Goal: Find specific page/section: Find specific page/section

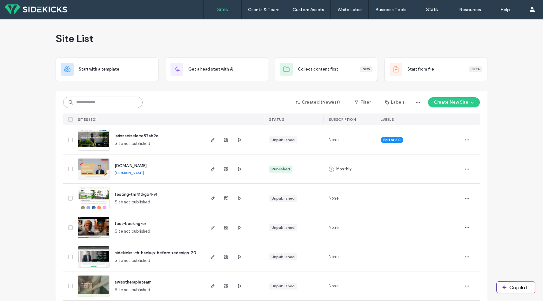
click at [104, 105] on input at bounding box center [102, 102] width 79 height 11
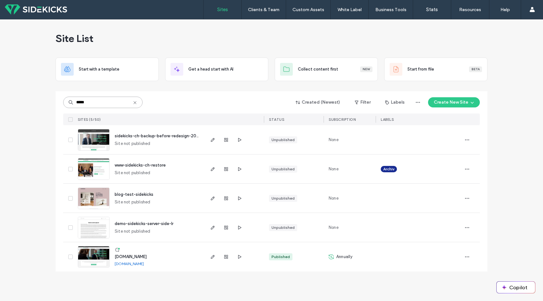
type input "*****"
click at [94, 261] on img at bounding box center [93, 267] width 31 height 43
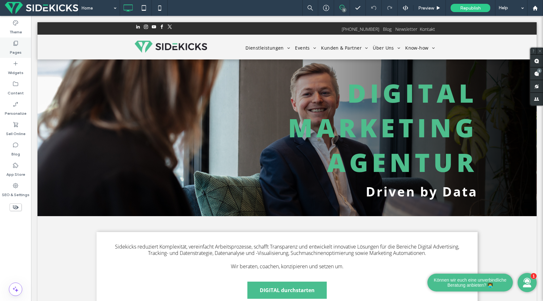
click at [15, 50] on label "Pages" at bounding box center [16, 50] width 12 height 9
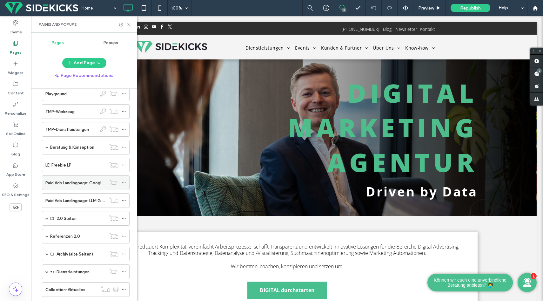
scroll to position [209, 0]
click at [46, 218] on span at bounding box center [46, 217] width 3 height 3
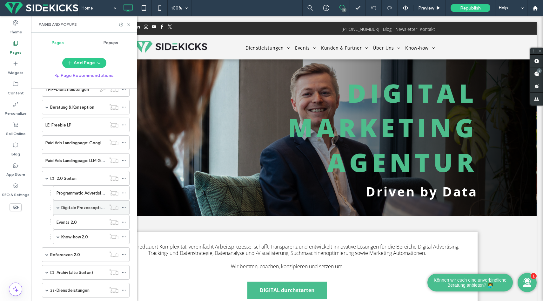
scroll to position [251, 0]
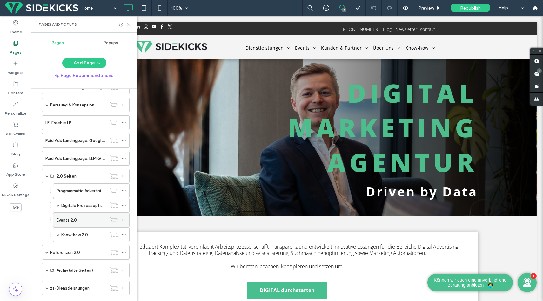
click at [69, 219] on label "Events 2.0" at bounding box center [67, 219] width 20 height 11
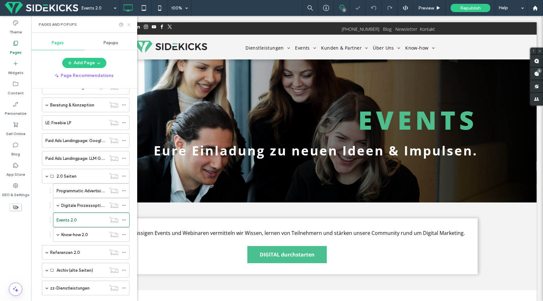
click at [130, 25] on icon at bounding box center [128, 24] width 5 height 5
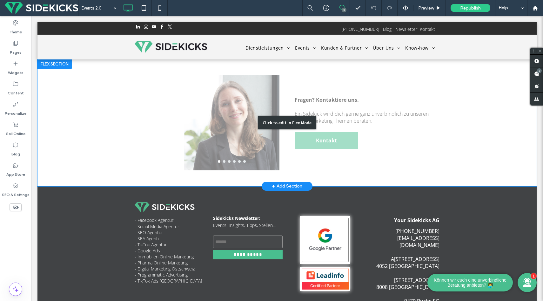
scroll to position [577, 0]
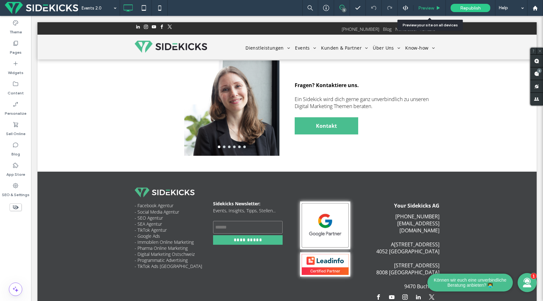
click at [427, 9] on span "Preview" at bounding box center [426, 7] width 16 height 5
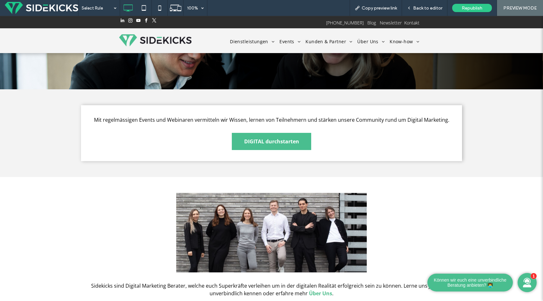
scroll to position [94, 0]
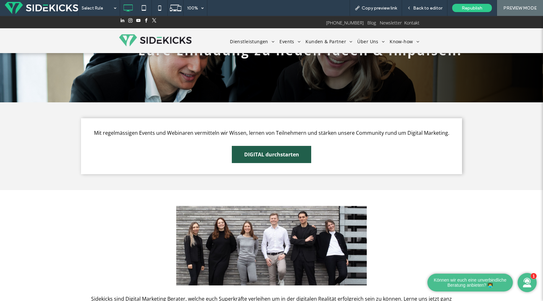
click at [288, 156] on span "DIGITAL durchstarten" at bounding box center [271, 154] width 55 height 17
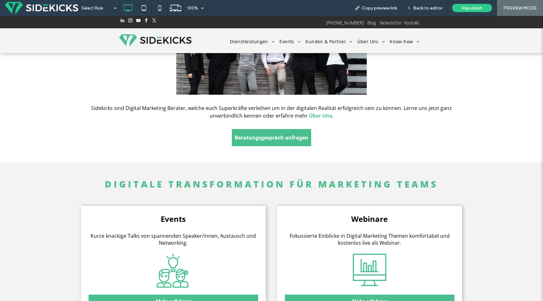
scroll to position [285, 0]
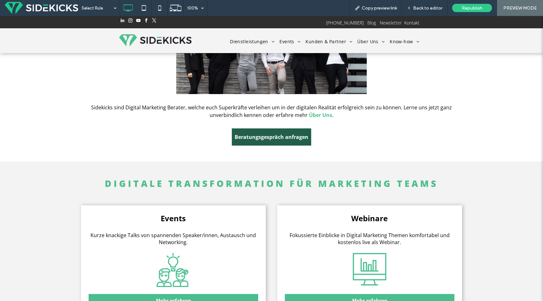
click at [283, 135] on span "Beratungsgespräch anfragen" at bounding box center [272, 136] width 74 height 17
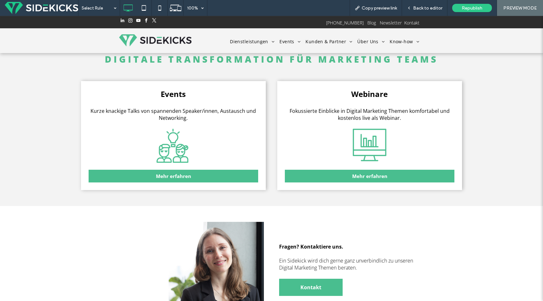
scroll to position [423, 0]
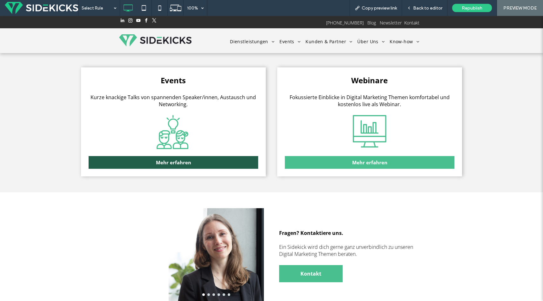
click at [204, 165] on link "Mehr erfahren" at bounding box center [174, 162] width 170 height 13
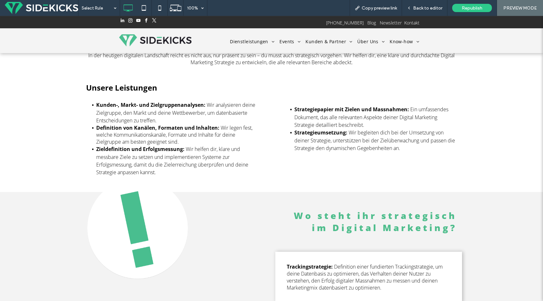
scroll to position [317, 0]
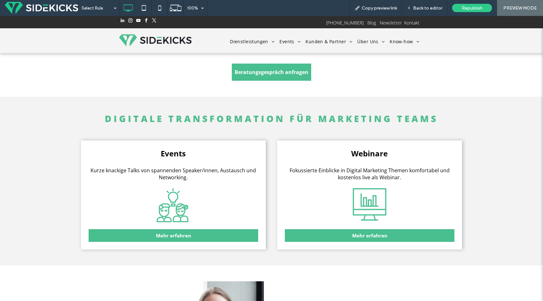
scroll to position [350, 0]
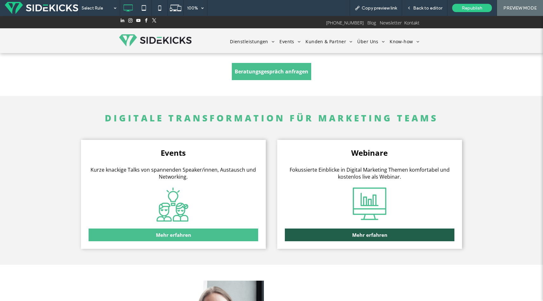
click at [348, 234] on link "Mehr erfahren" at bounding box center [370, 234] width 170 height 13
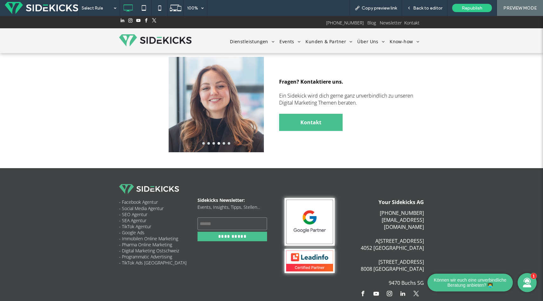
scroll to position [594, 0]
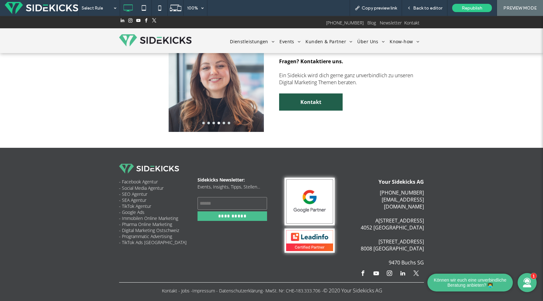
click at [313, 104] on span "Kontakt" at bounding box center [311, 101] width 21 height 17
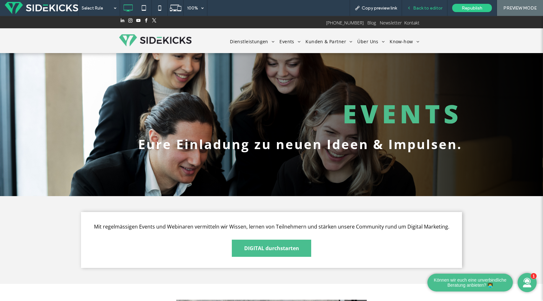
click at [424, 5] on div "Back to editor" at bounding box center [424, 8] width 45 height 16
click at [430, 8] on span "Back to editor" at bounding box center [427, 7] width 29 height 5
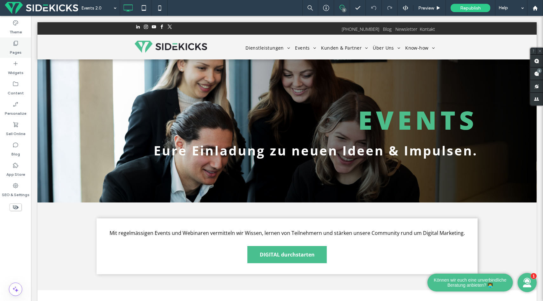
click at [13, 43] on icon at bounding box center [15, 43] width 6 height 6
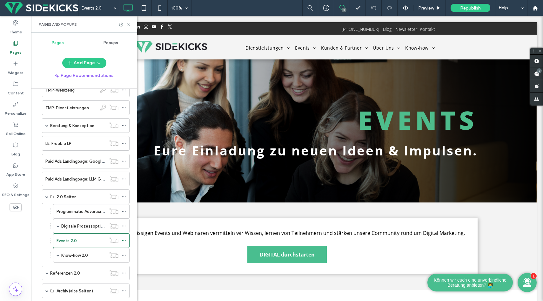
scroll to position [501, 0]
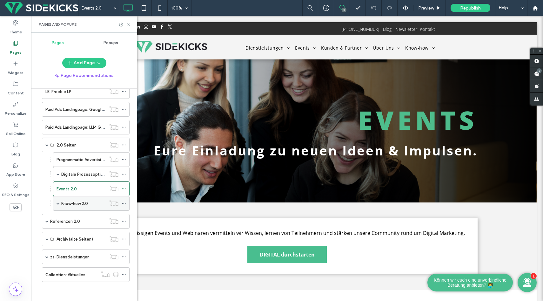
click at [56, 203] on div "Know-how 2.0" at bounding box center [91, 203] width 77 height 15
click at [58, 203] on span at bounding box center [58, 203] width 3 height 3
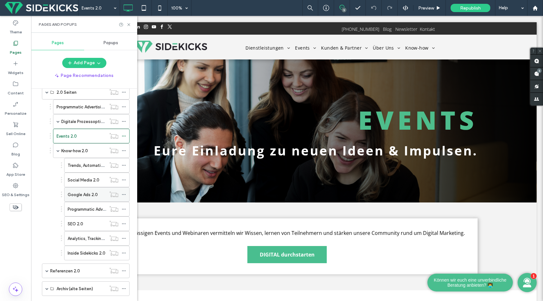
scroll to position [556, 0]
click at [79, 179] on label "Social Media 2.0" at bounding box center [84, 178] width 32 height 11
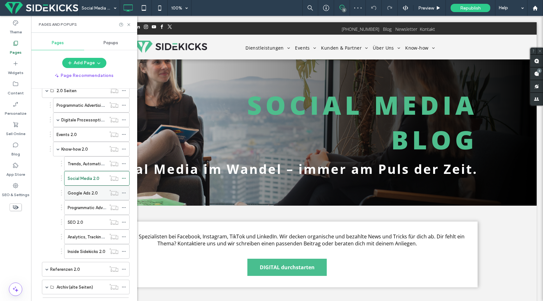
click at [77, 195] on label "Google Ads 2.0" at bounding box center [83, 192] width 30 height 11
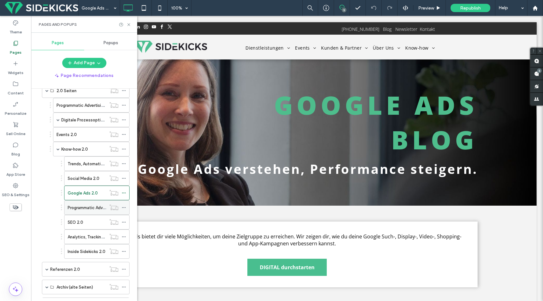
click at [75, 208] on label "Programmatic Advertising 2.0" at bounding box center [96, 207] width 57 height 11
click at [78, 235] on label "Analytics, Tracking, Dashboard 2.0" at bounding box center [101, 236] width 66 height 11
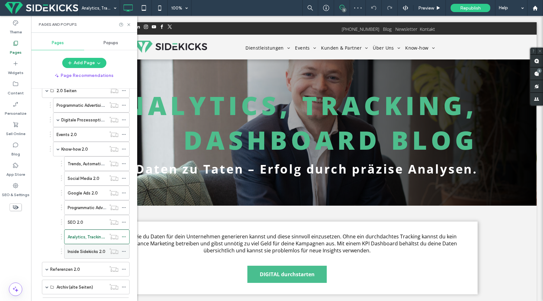
click at [78, 252] on label "Inside Sidekicks 2.0" at bounding box center [87, 251] width 38 height 11
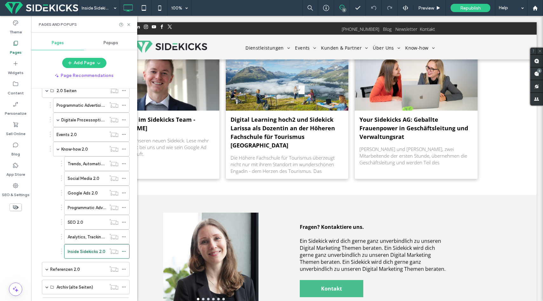
scroll to position [541, 0]
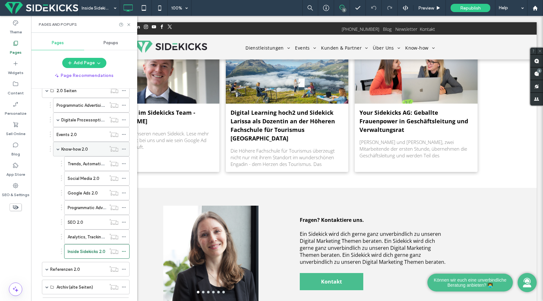
click at [86, 149] on label "Know-how 2.0" at bounding box center [74, 149] width 27 height 11
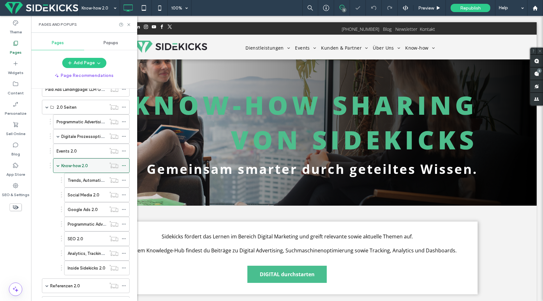
scroll to position [538, 0]
click at [57, 166] on span at bounding box center [58, 166] width 3 height 3
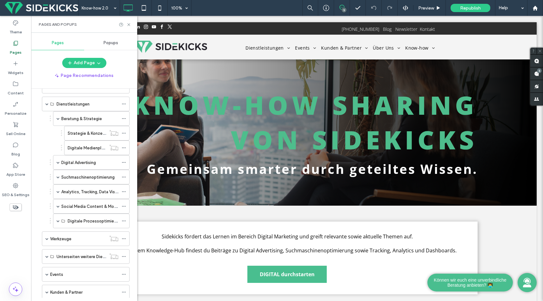
scroll to position [0, 0]
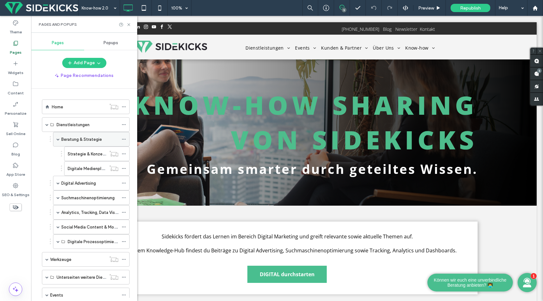
click at [59, 138] on span at bounding box center [58, 139] width 3 height 3
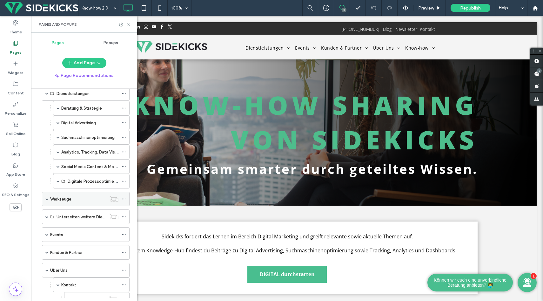
scroll to position [48, 0]
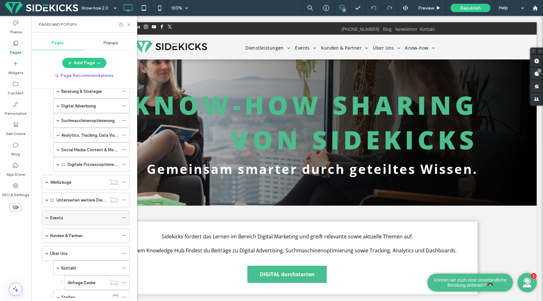
click at [47, 220] on span at bounding box center [46, 218] width 3 height 14
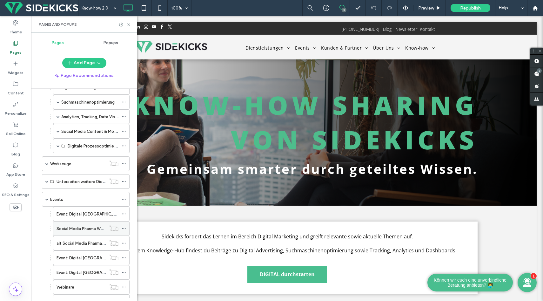
scroll to position [71, 0]
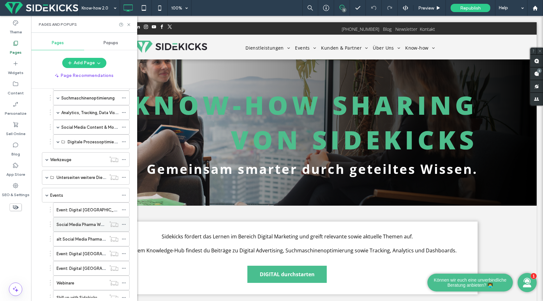
click at [77, 222] on label "Social Media Pharma Webinar" at bounding box center [85, 224] width 56 height 11
click at [124, 224] on use at bounding box center [123, 224] width 3 height 1
click at [128, 25] on icon at bounding box center [128, 24] width 5 height 5
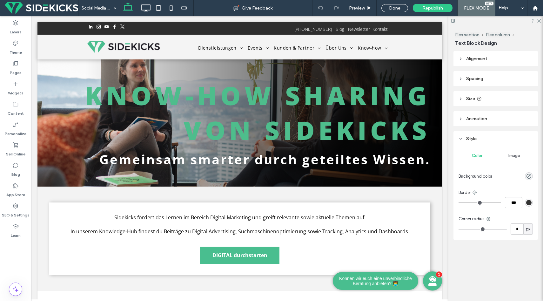
type input "*********"
type input "**"
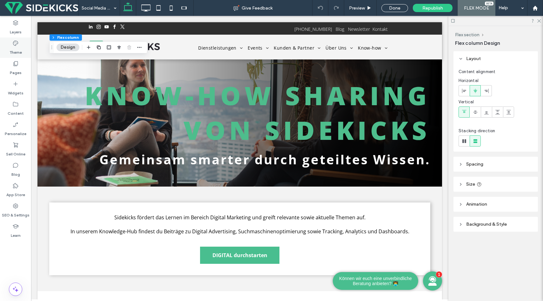
click at [20, 52] on label "Theme" at bounding box center [16, 50] width 12 height 9
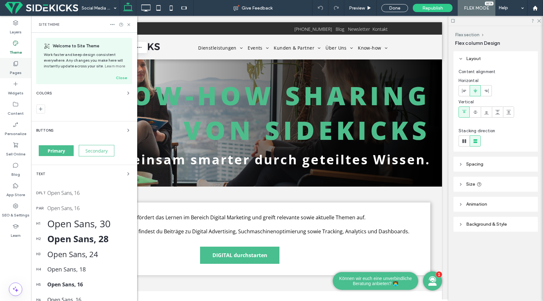
click at [14, 72] on label "Pages" at bounding box center [16, 71] width 12 height 9
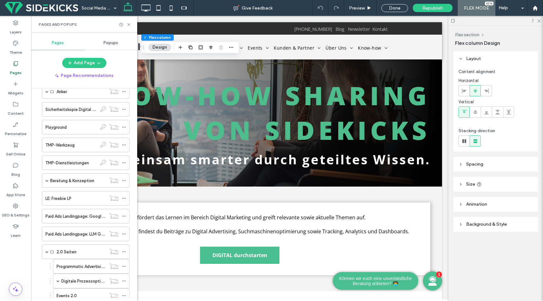
scroll to position [694, 0]
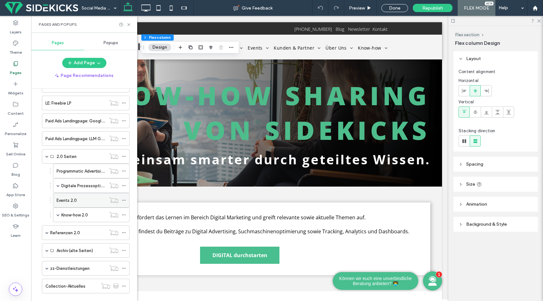
click at [83, 198] on div "Events 2.0" at bounding box center [82, 200] width 50 height 7
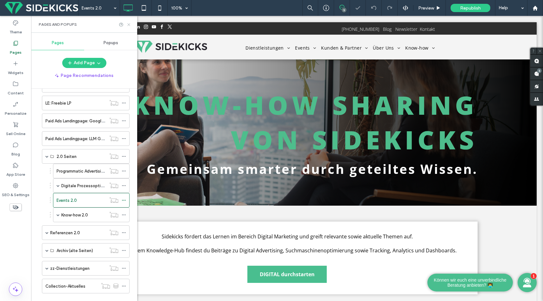
click at [129, 24] on use at bounding box center [128, 24] width 3 height 3
